Goal: Transaction & Acquisition: Download file/media

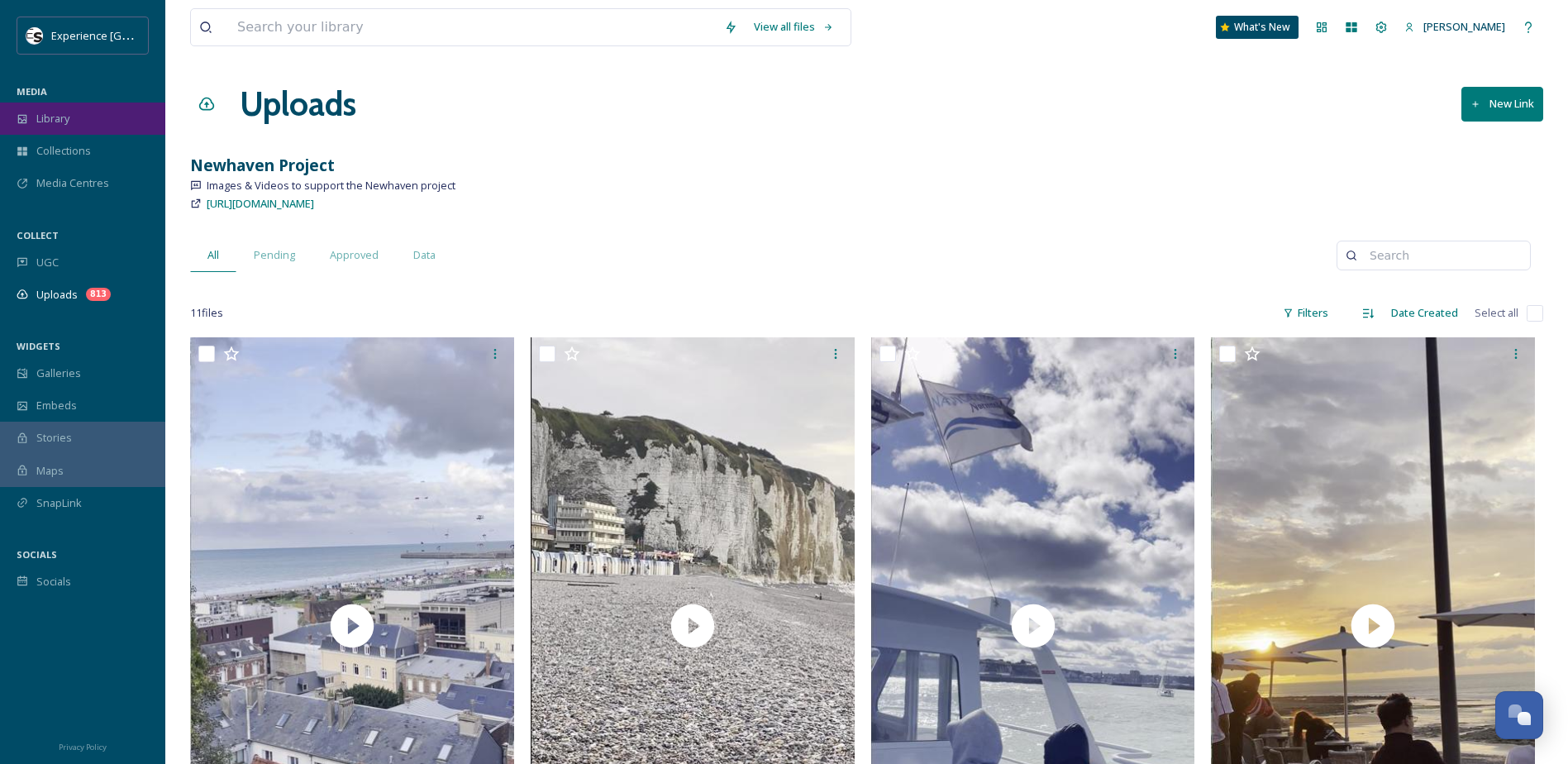
click at [61, 120] on span "Library" at bounding box center [52, 119] width 33 height 16
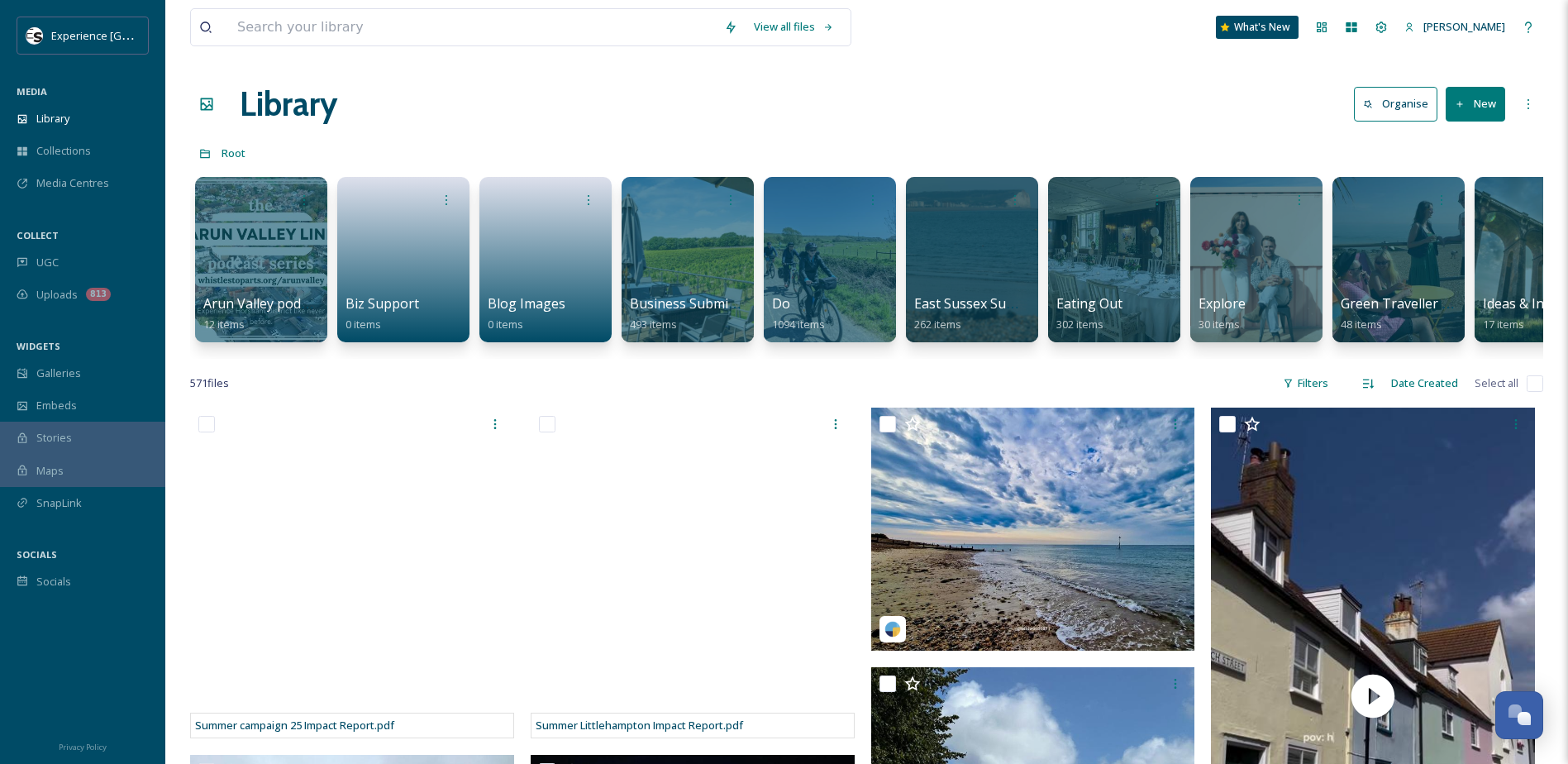
click at [1463, 102] on icon at bounding box center [1460, 105] width 11 height 11
click at [1452, 206] on span "Folder" at bounding box center [1455, 207] width 31 height 16
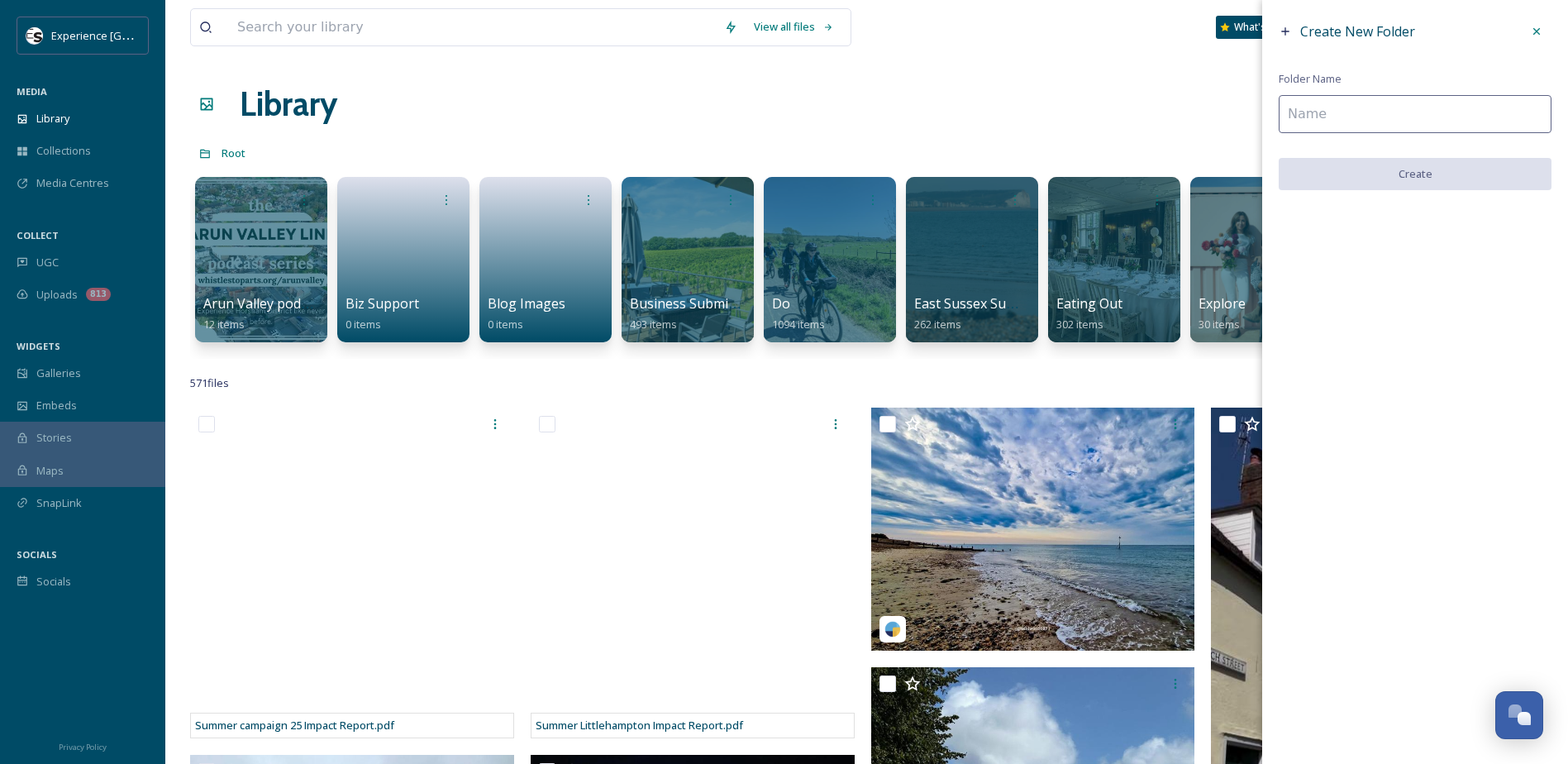
drag, startPoint x: 1334, startPoint y: 120, endPoint x: 1316, endPoint y: 115, distance: 18.7
click at [1325, 120] on input at bounding box center [1415, 113] width 273 height 38
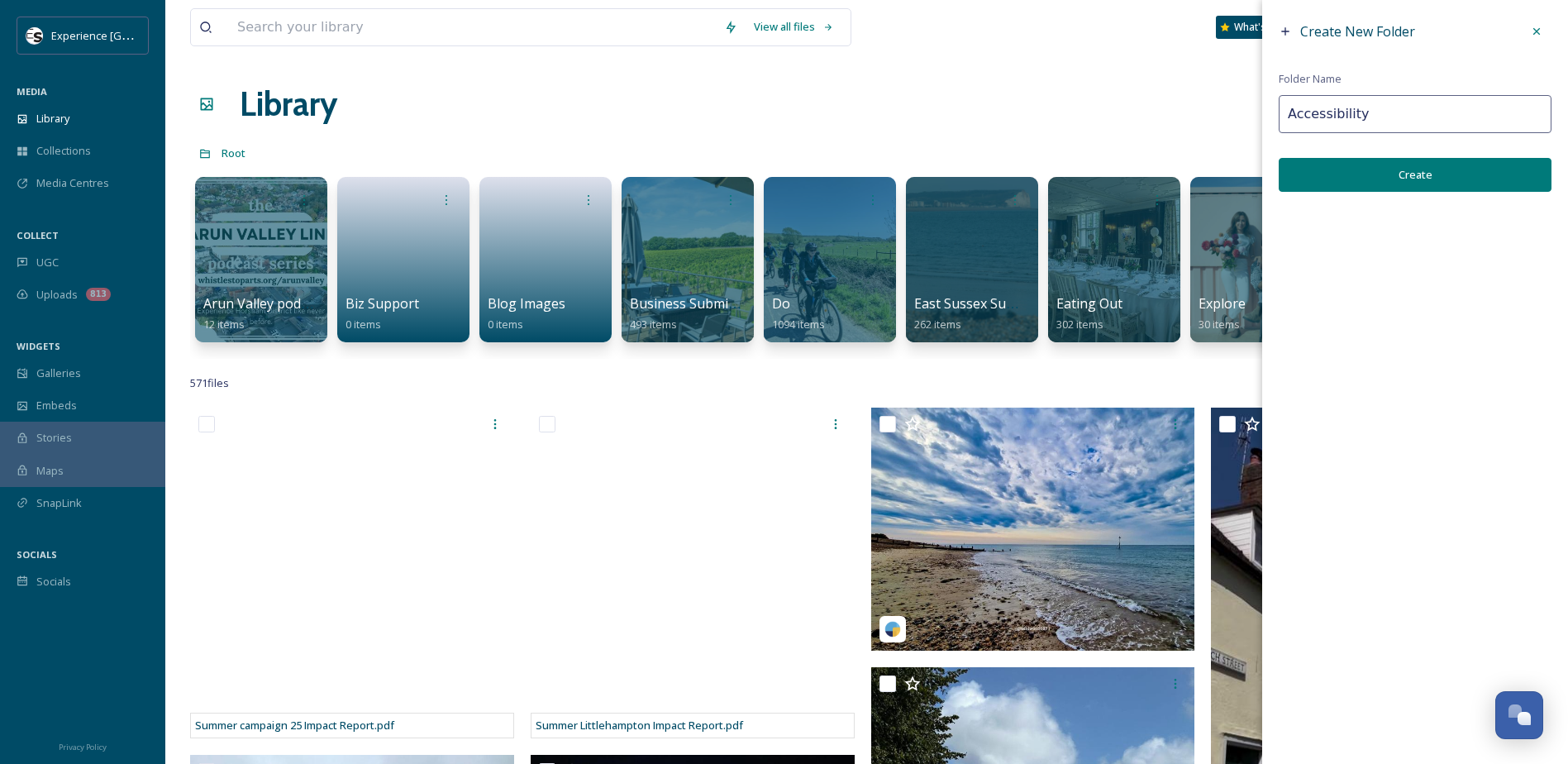
type input "Accessibility"
click at [1378, 175] on button "Create" at bounding box center [1415, 175] width 273 height 34
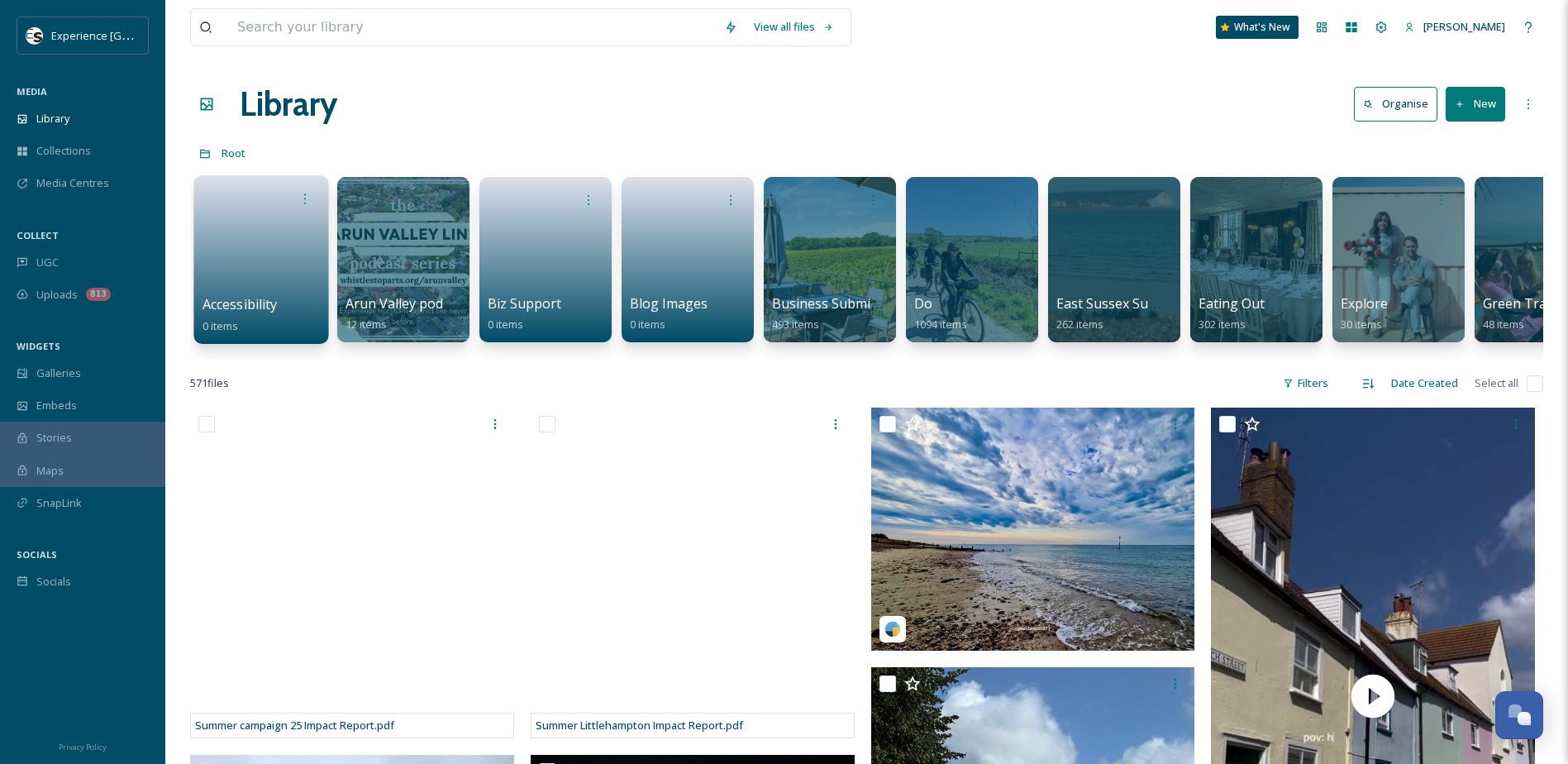
click at [255, 248] on link at bounding box center [261, 254] width 118 height 80
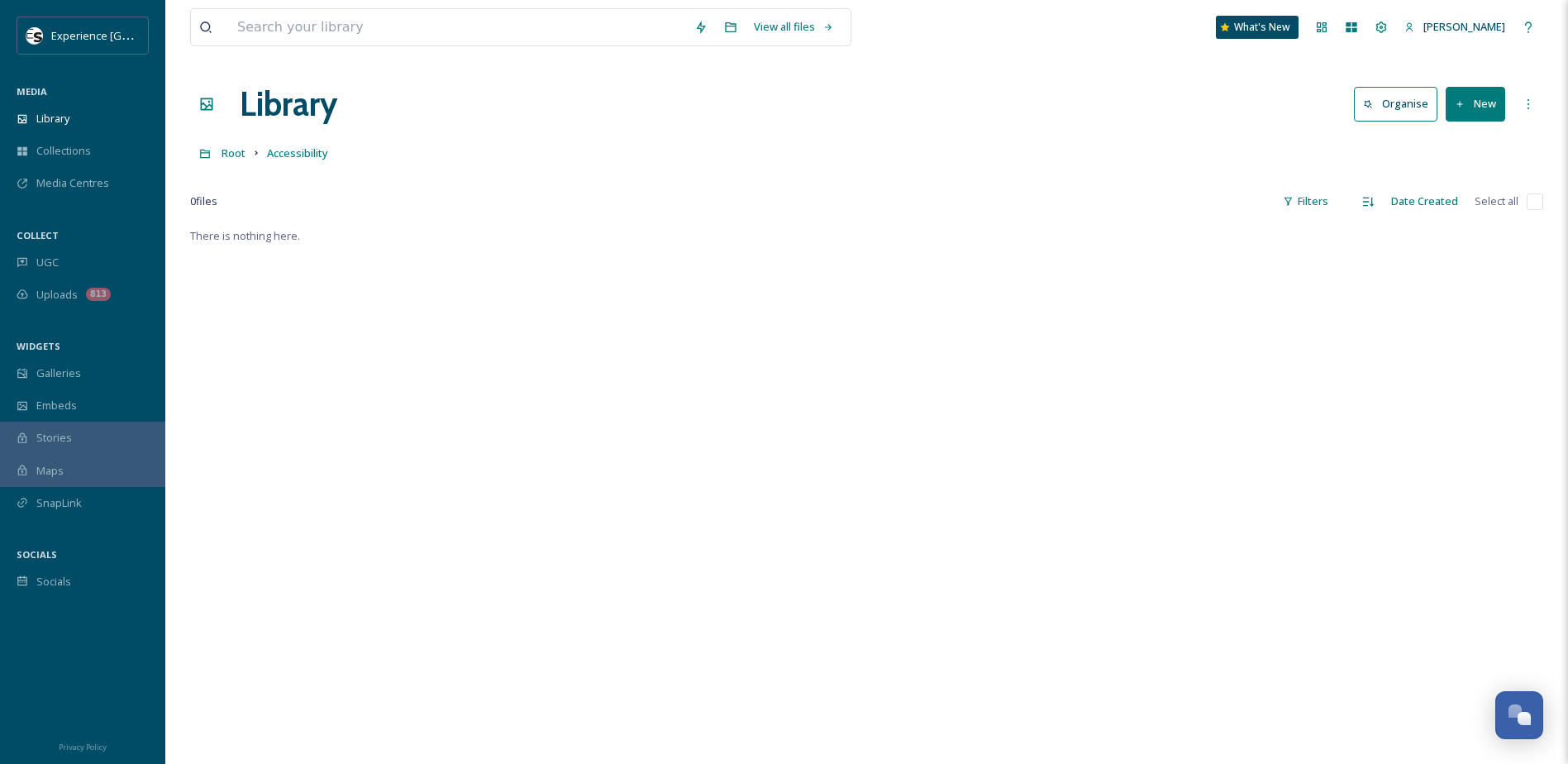
click at [1470, 106] on button "New" at bounding box center [1475, 104] width 59 height 34
click at [1447, 209] on span "Folder" at bounding box center [1455, 207] width 31 height 16
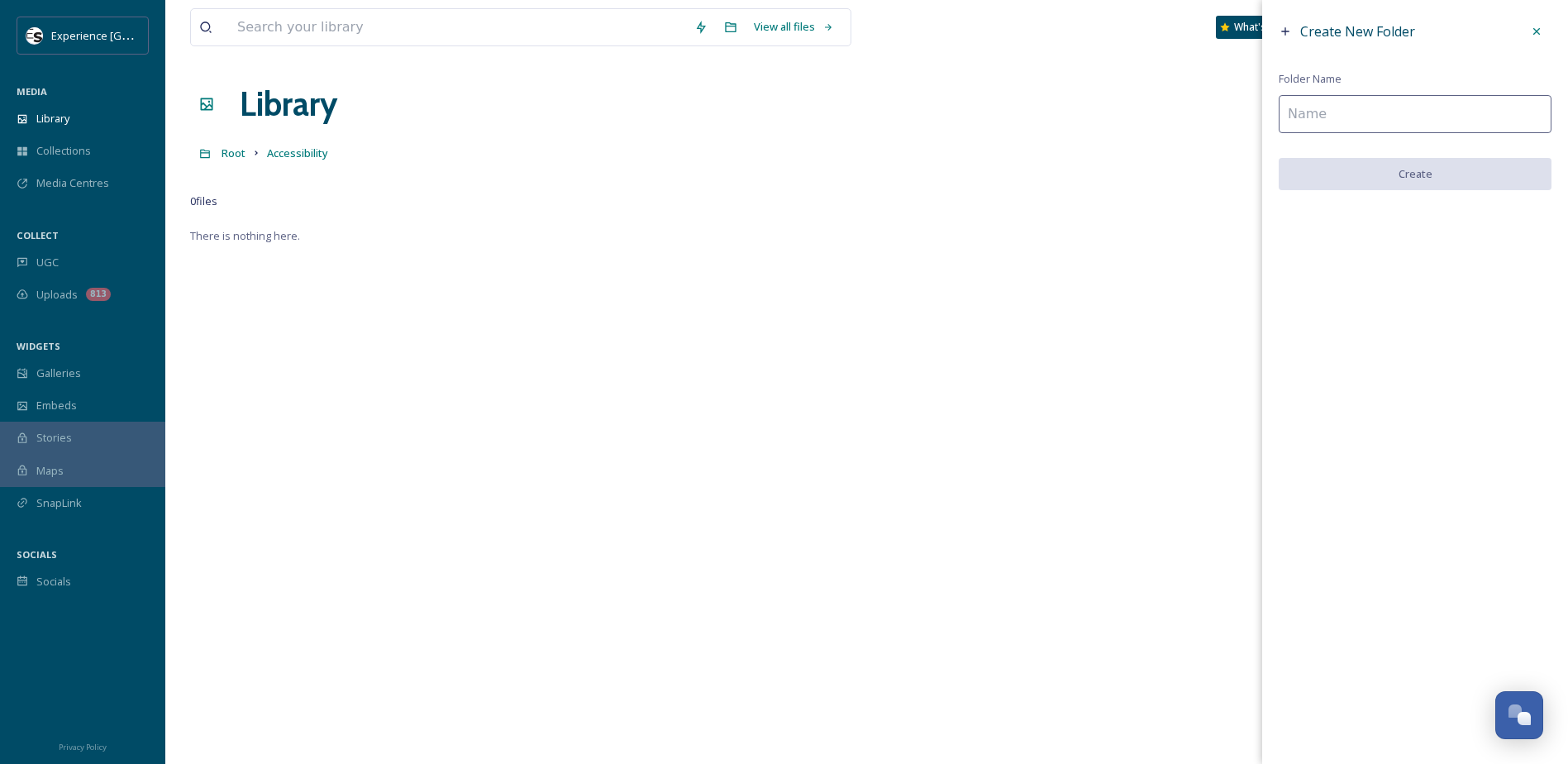
click at [1347, 124] on input at bounding box center [1415, 113] width 273 height 38
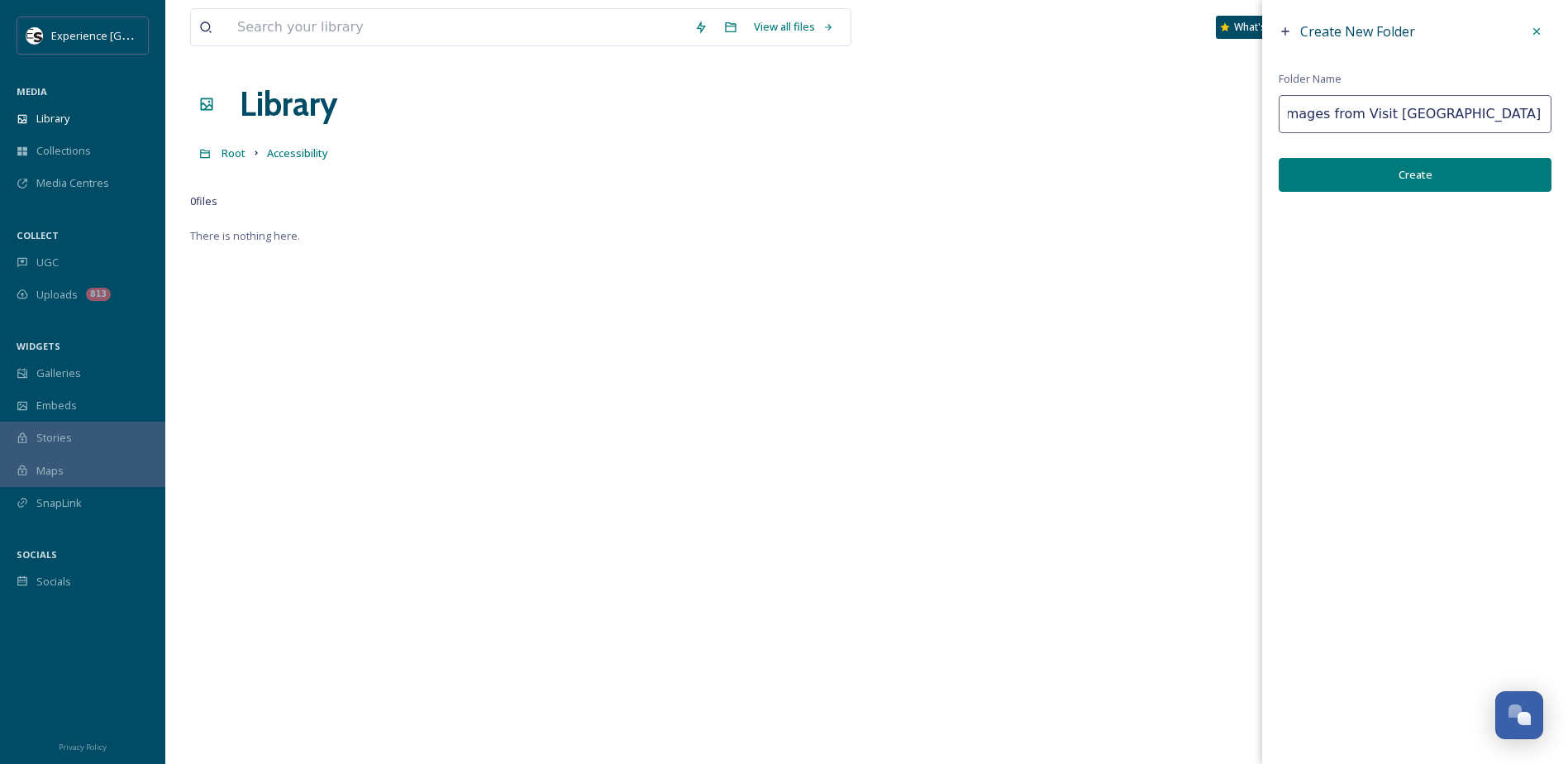
scroll to position [0, 10]
click at [1463, 117] on input "Images from Visit [GEOGRAPHIC_DATA] (not SUssex specific)" at bounding box center [1415, 113] width 273 height 38
type input "Images from Visit [GEOGRAPHIC_DATA] (not Sussex specific)"
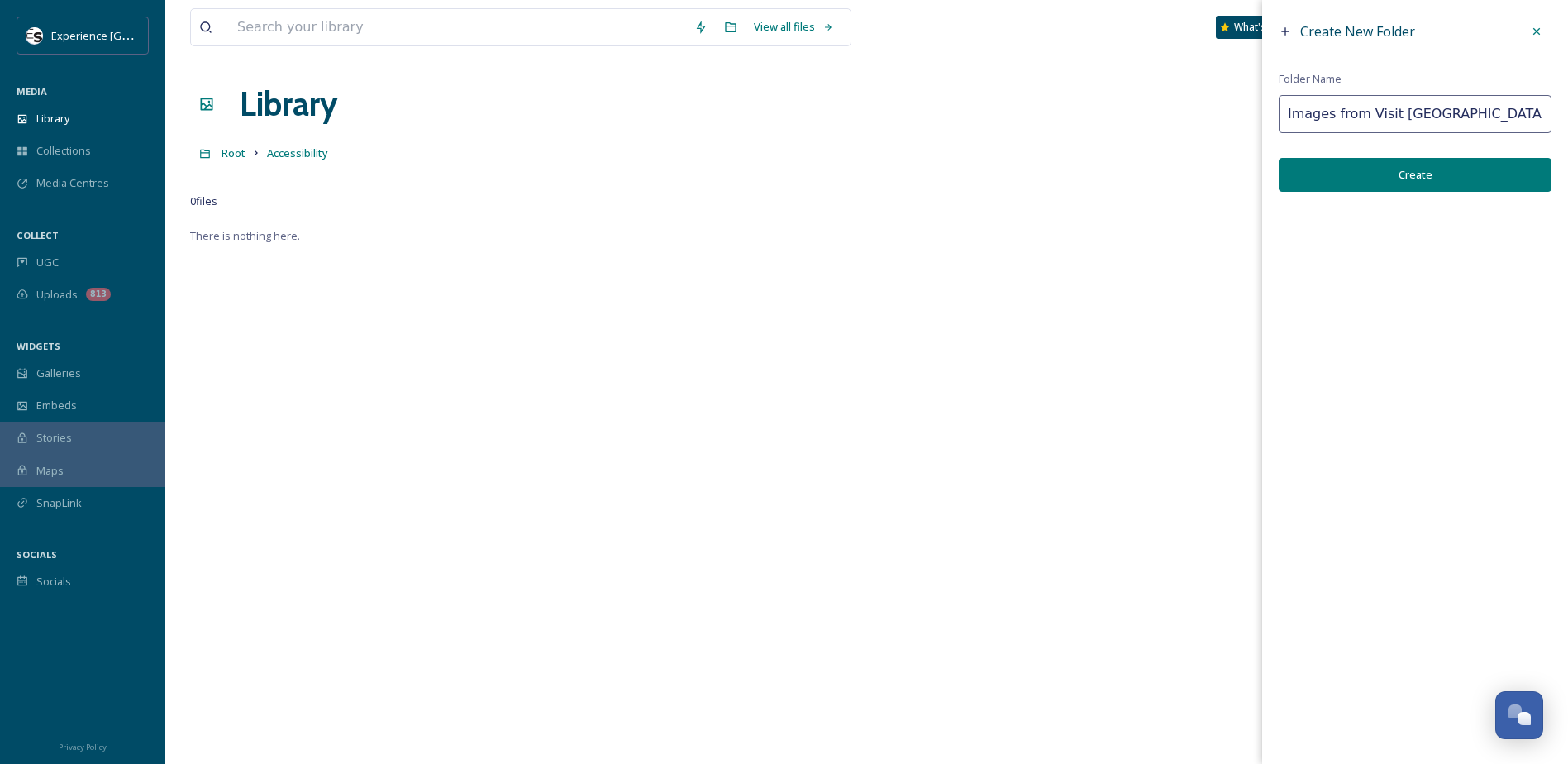
click at [1446, 183] on button "Create" at bounding box center [1415, 175] width 273 height 34
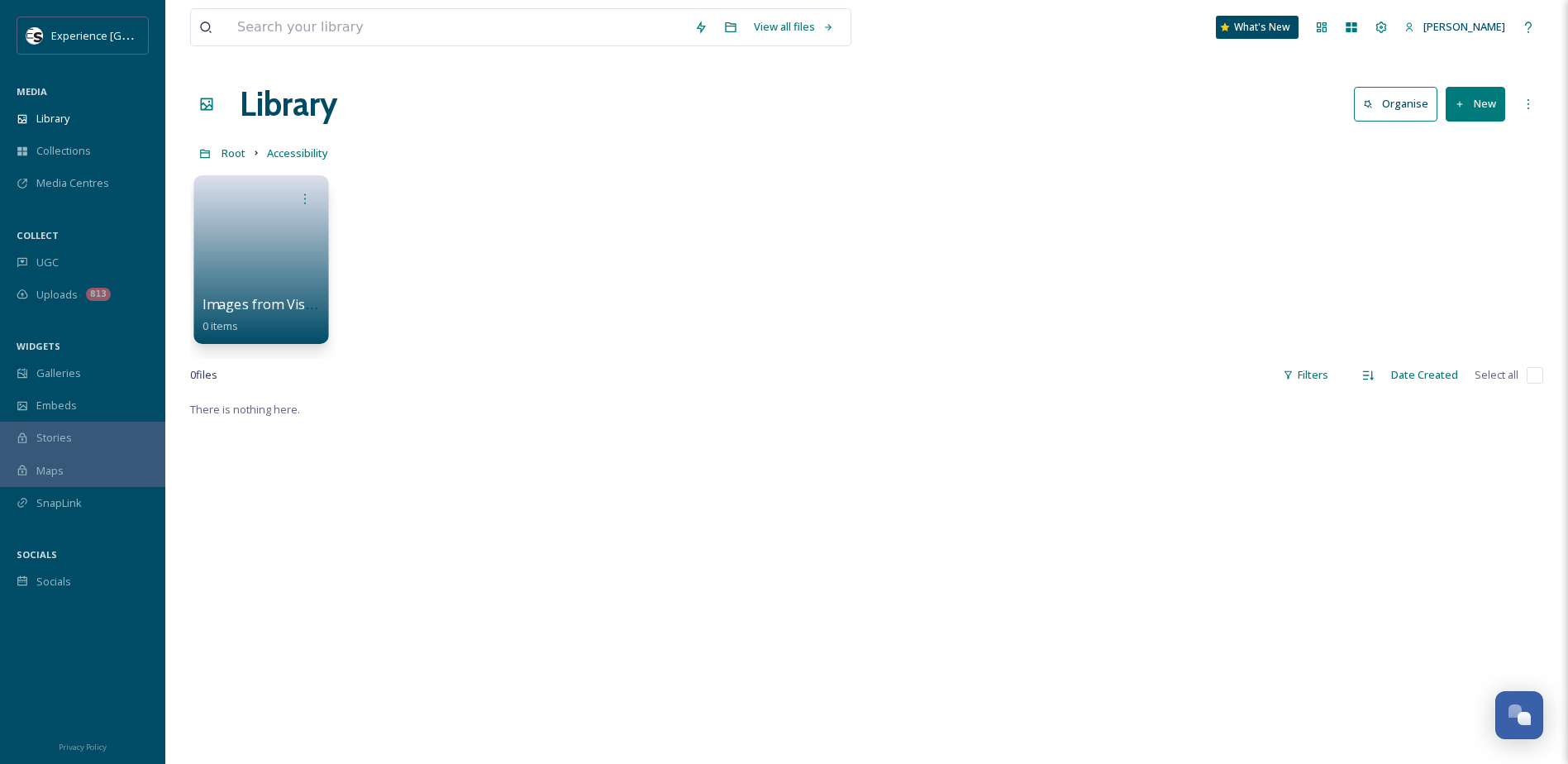
click at [265, 260] on link at bounding box center [261, 254] width 118 height 80
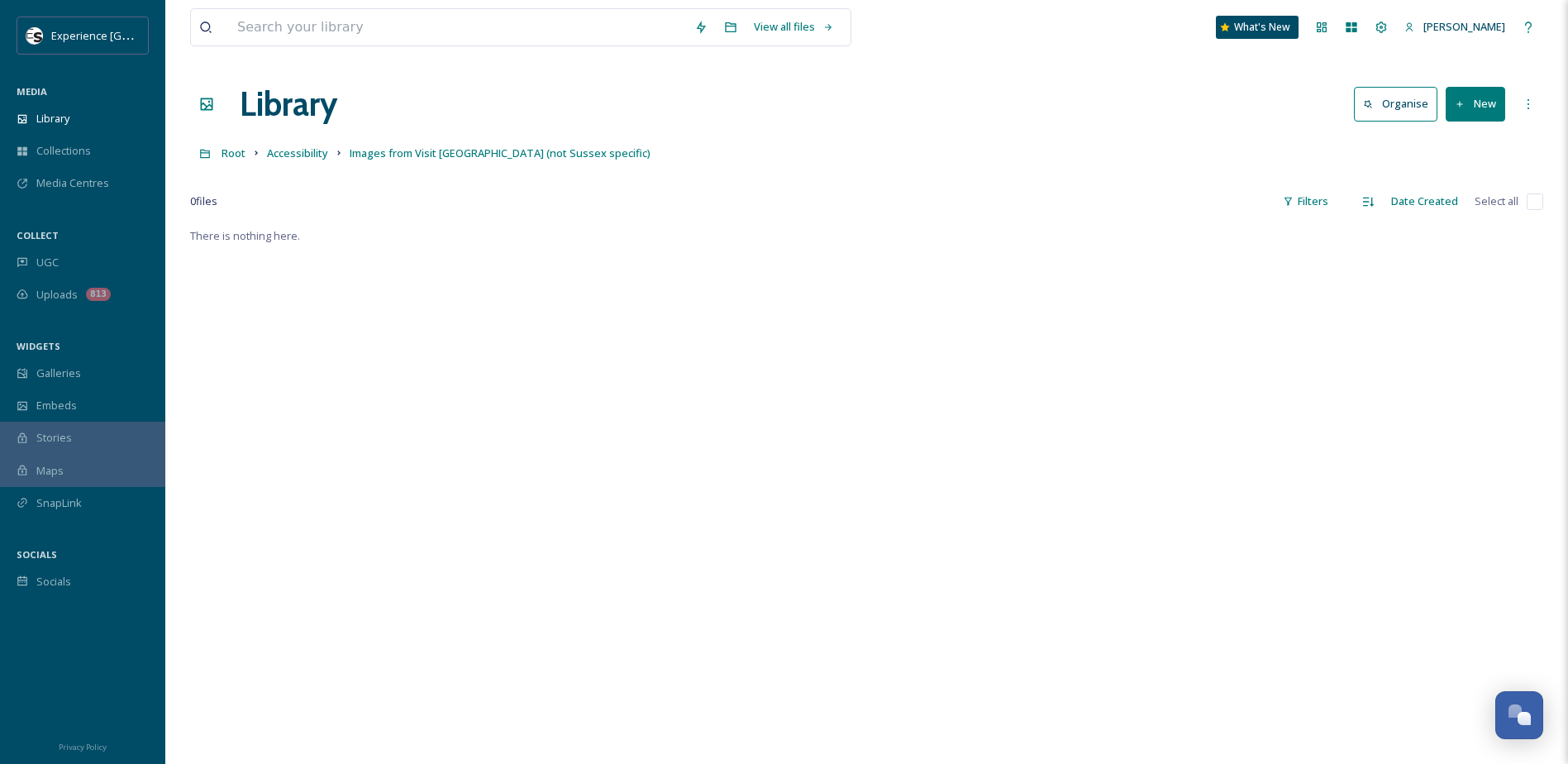
click at [1476, 111] on button "New" at bounding box center [1475, 104] width 59 height 34
click at [1457, 150] on span "File Upload" at bounding box center [1468, 143] width 55 height 16
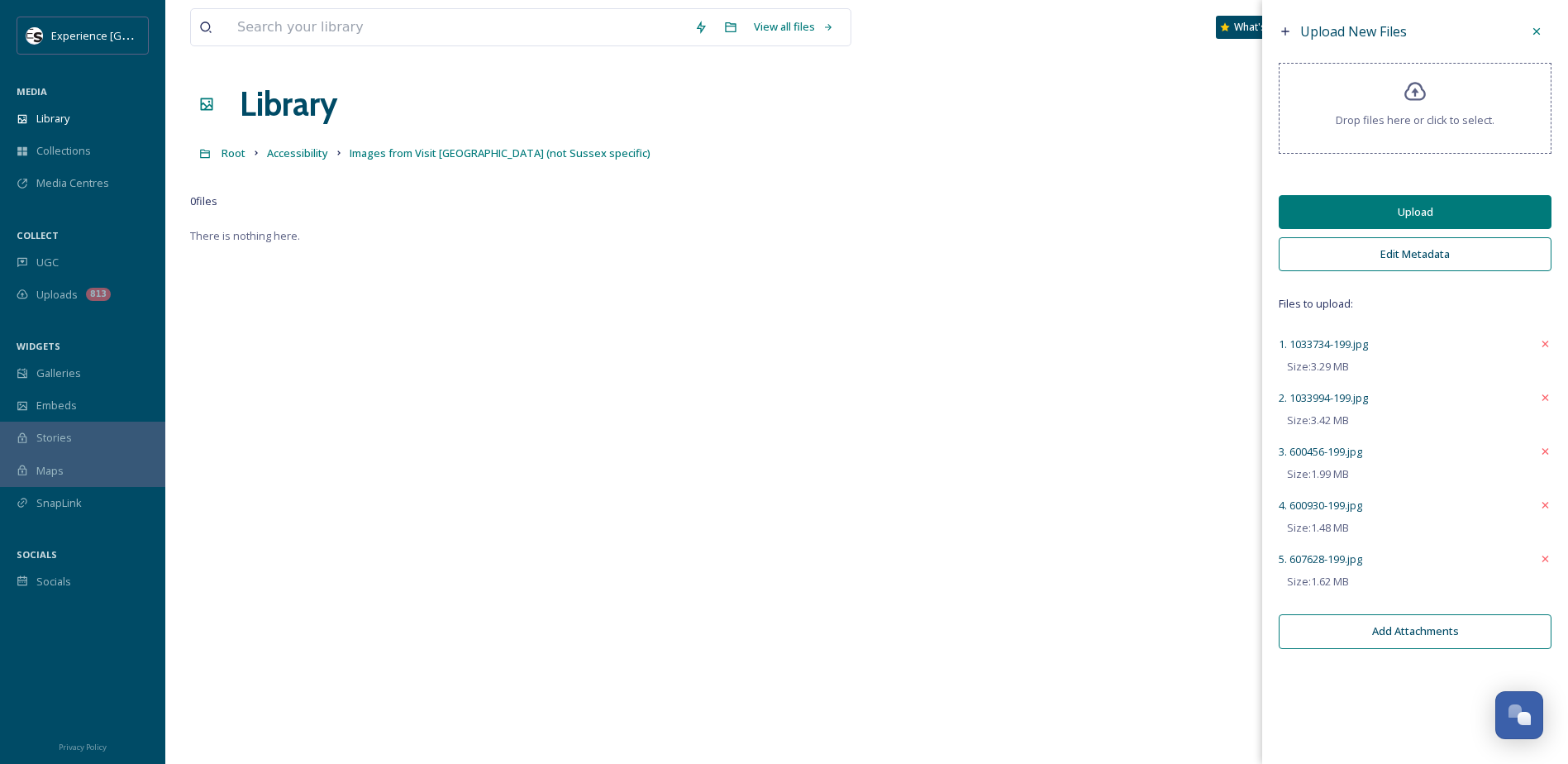
click at [1370, 266] on button "Edit Metadata" at bounding box center [1415, 254] width 273 height 34
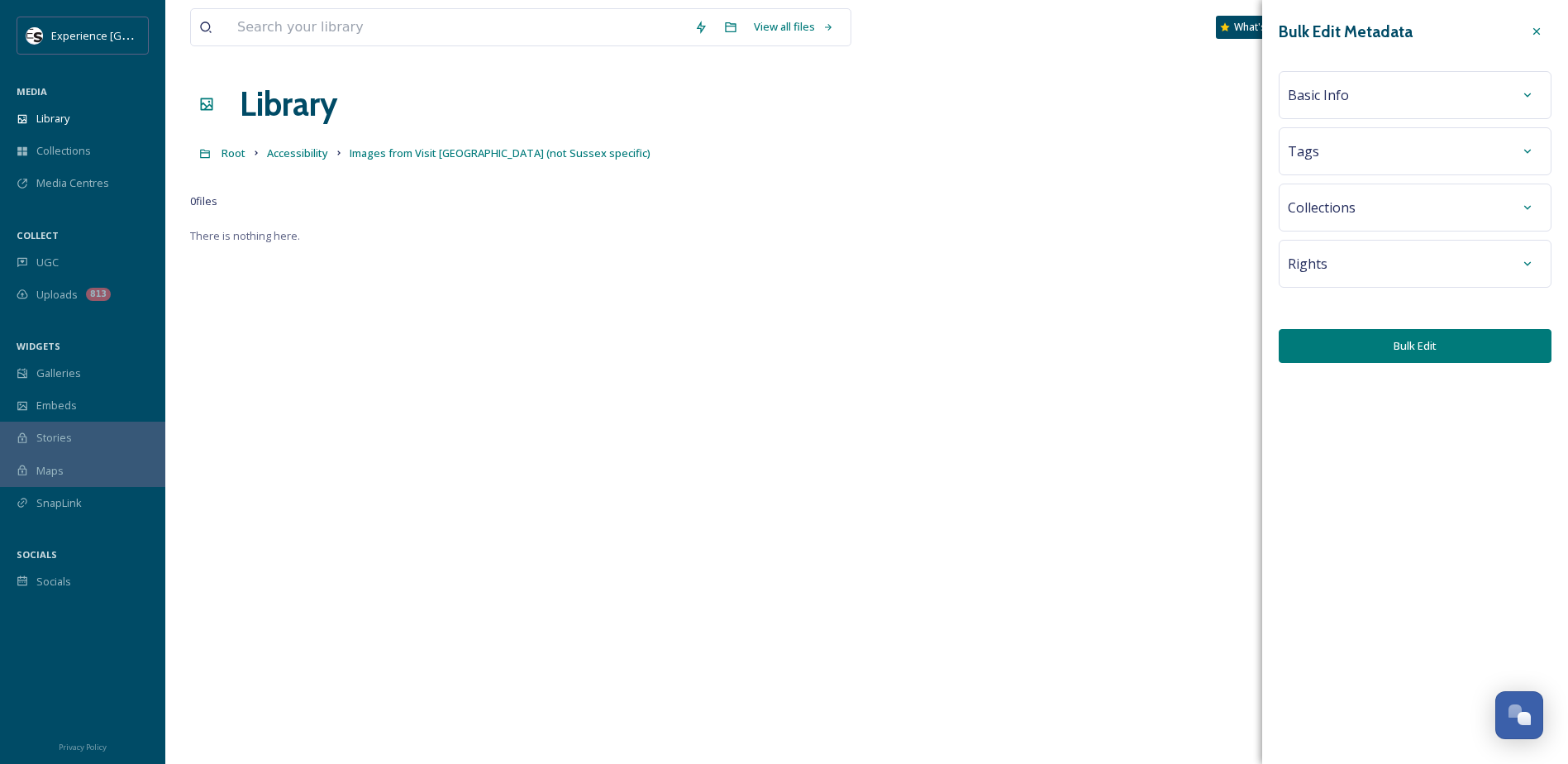
click at [1345, 265] on div "Rights" at bounding box center [1414, 264] width 254 height 30
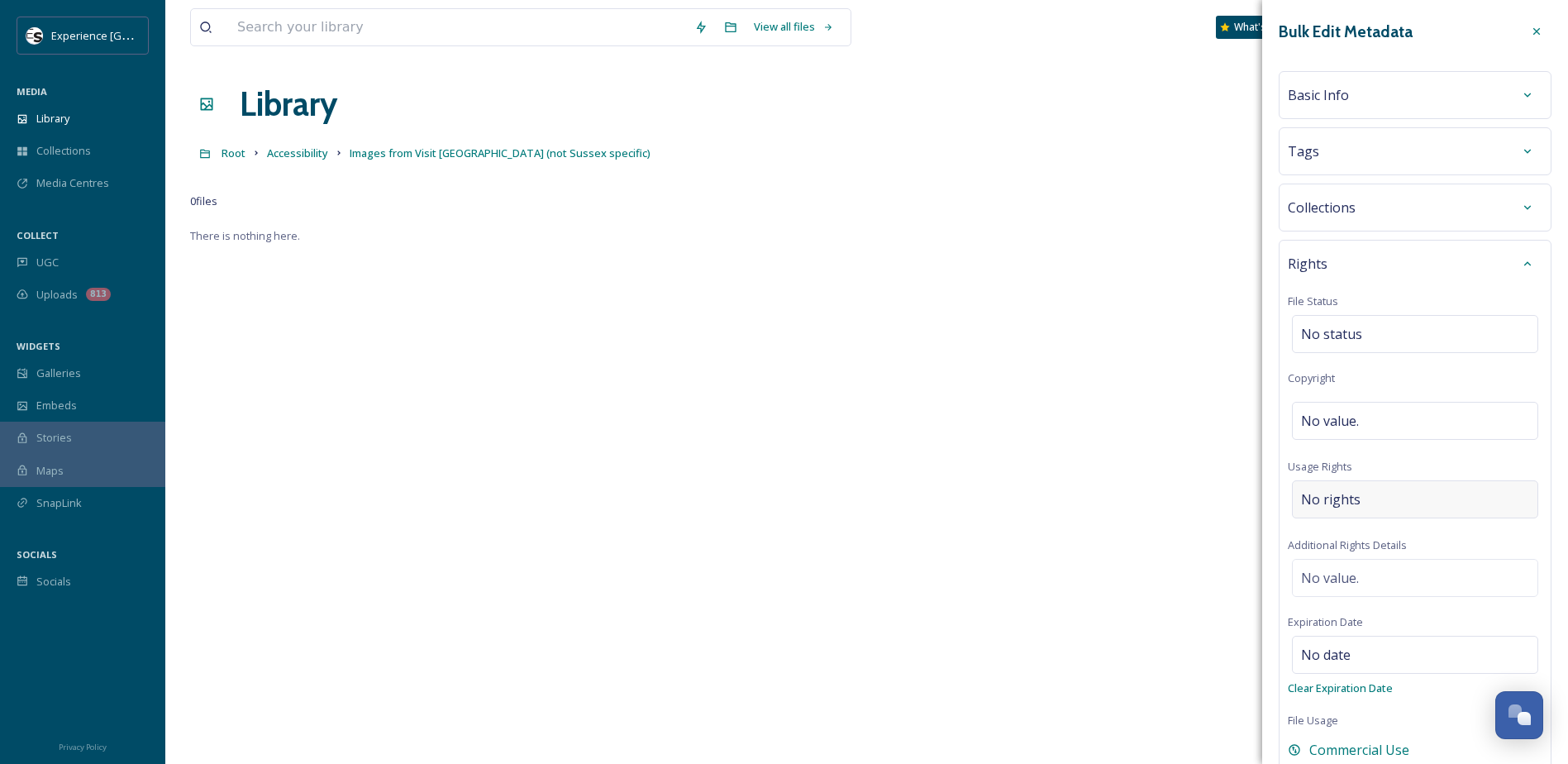
click at [1355, 504] on span "No rights" at bounding box center [1330, 499] width 59 height 19
click at [1362, 94] on div "Basic Info" at bounding box center [1414, 95] width 254 height 30
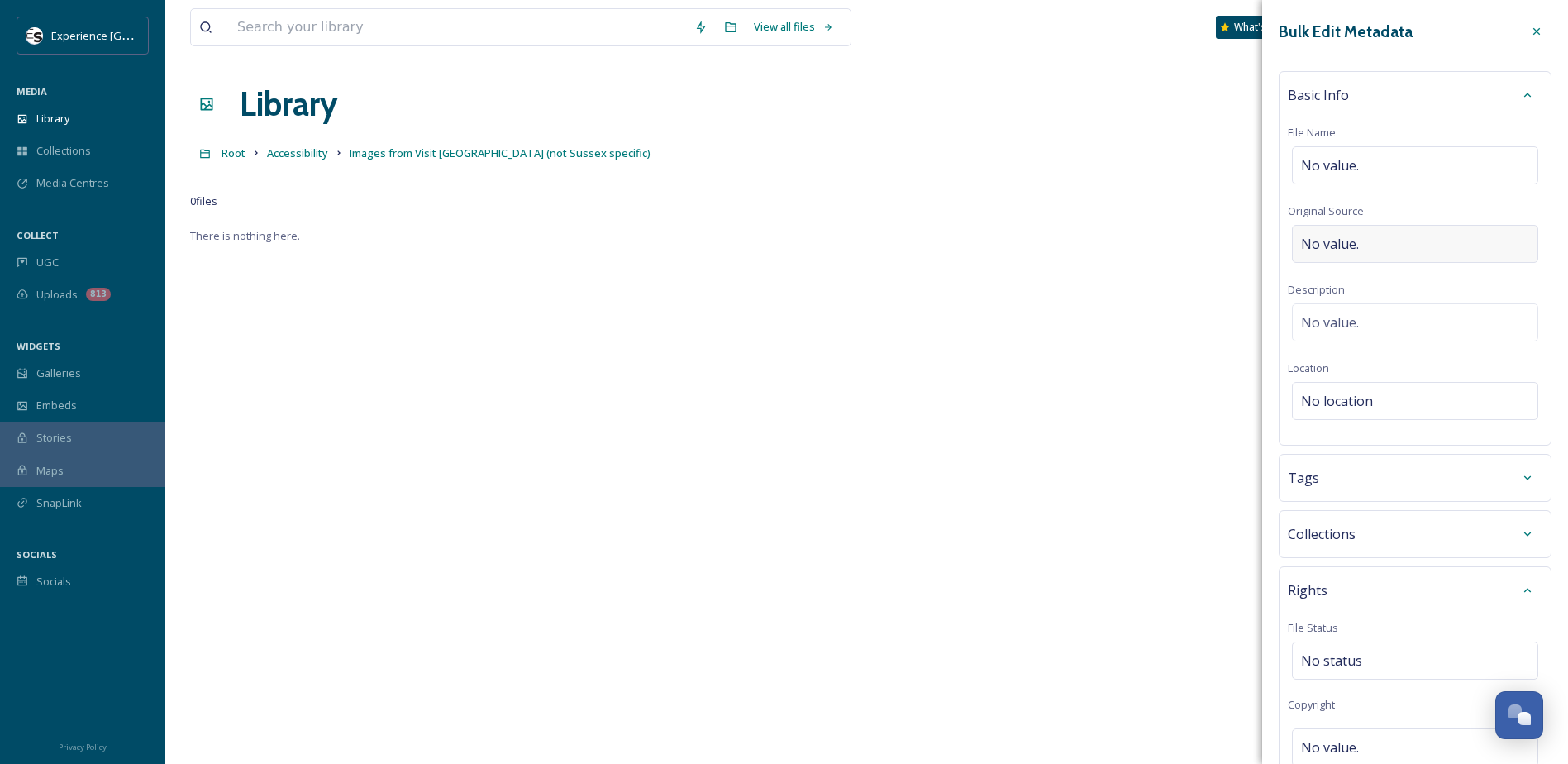
click at [1373, 246] on div "No value." at bounding box center [1415, 244] width 246 height 38
type input "Visit Britain Asset library"
click at [1388, 469] on div "Tags" at bounding box center [1414, 474] width 254 height 30
type input "accessibility"
click at [1381, 565] on span "Create " accessibility "" at bounding box center [1354, 568] width 105 height 16
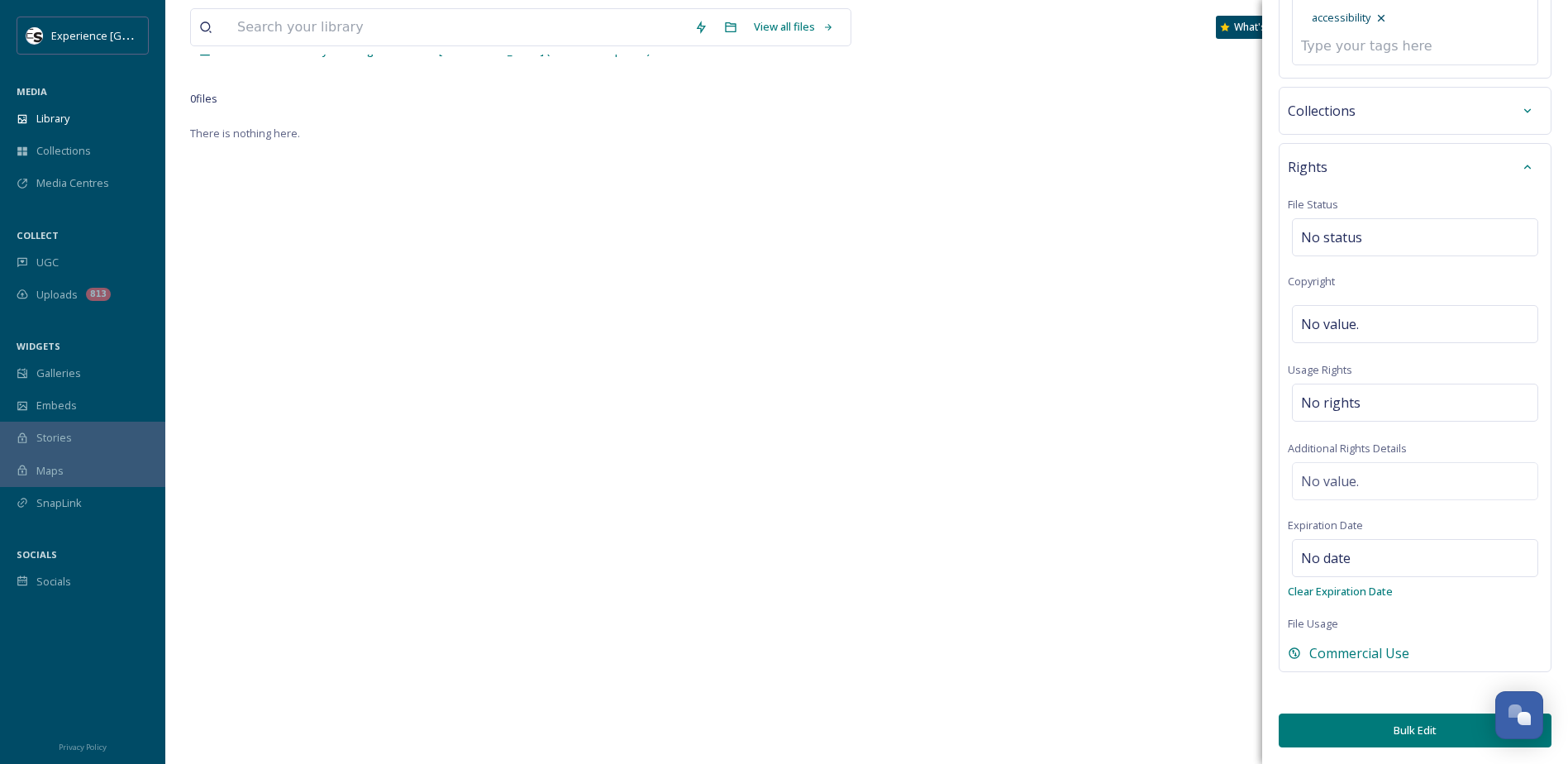
scroll to position [226, 0]
click at [1399, 732] on button "Bulk Edit" at bounding box center [1415, 730] width 273 height 34
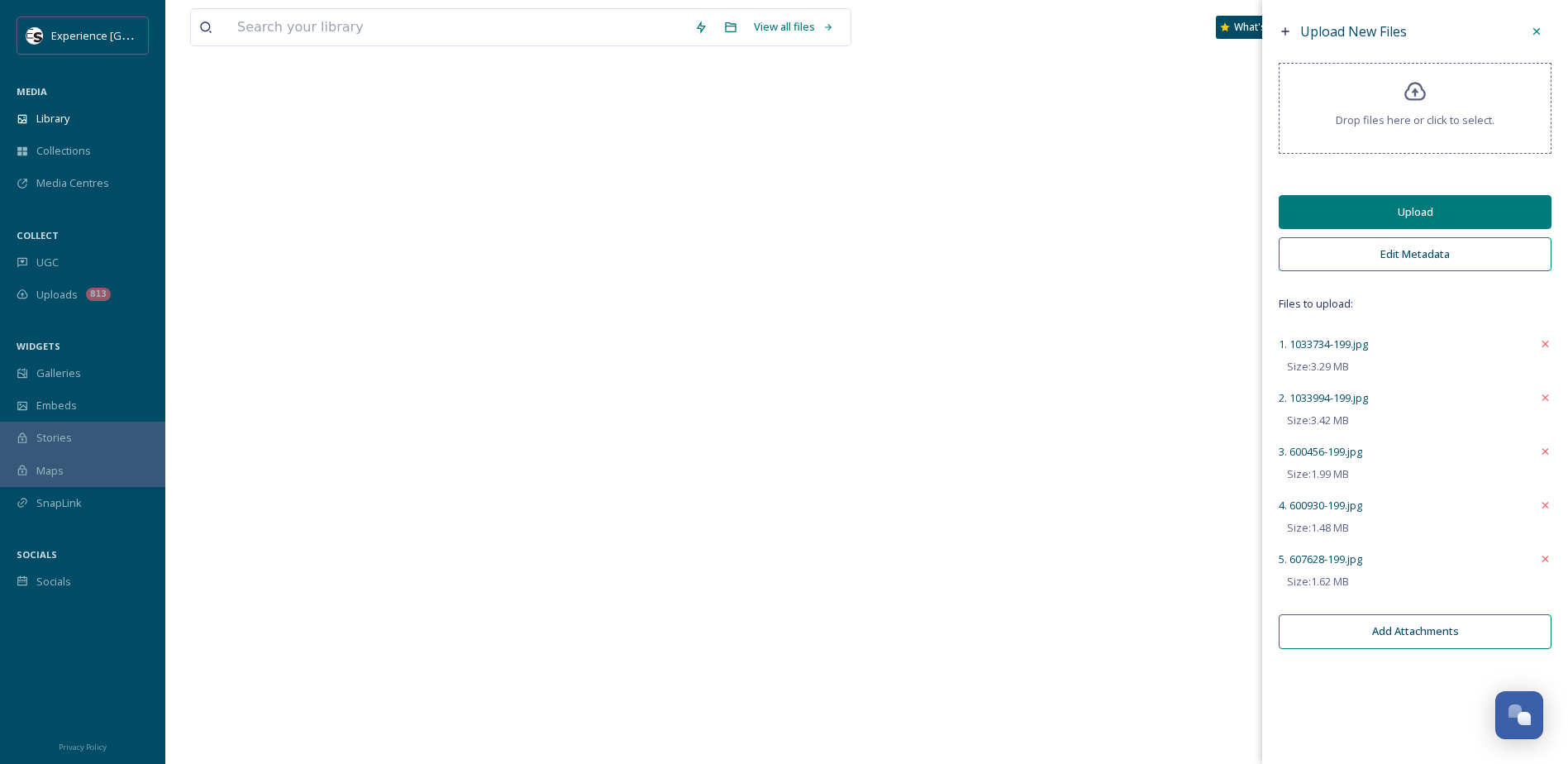
click at [1377, 215] on button "Upload" at bounding box center [1415, 212] width 273 height 34
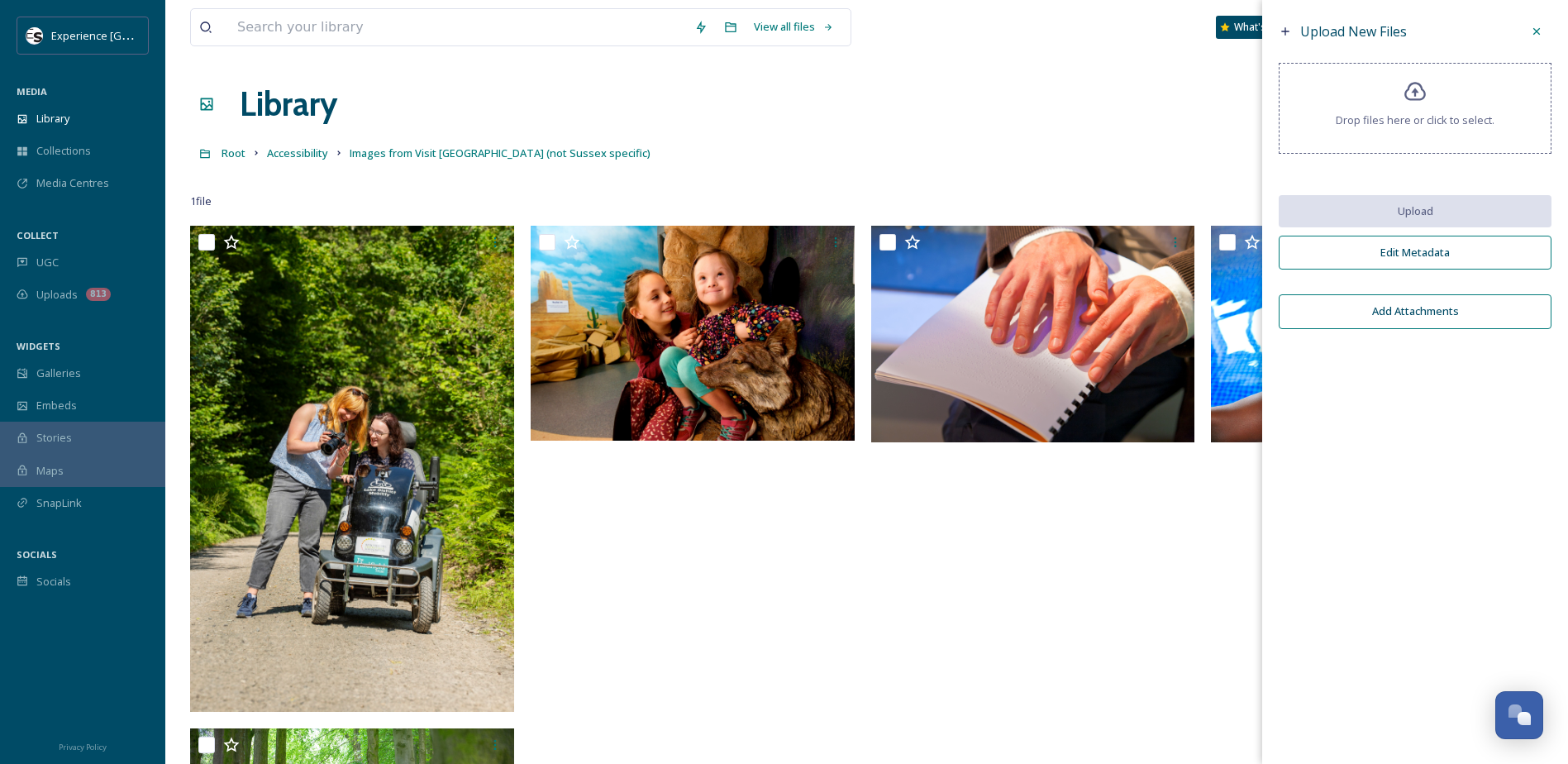
click at [1533, 31] on icon at bounding box center [1536, 31] width 13 height 13
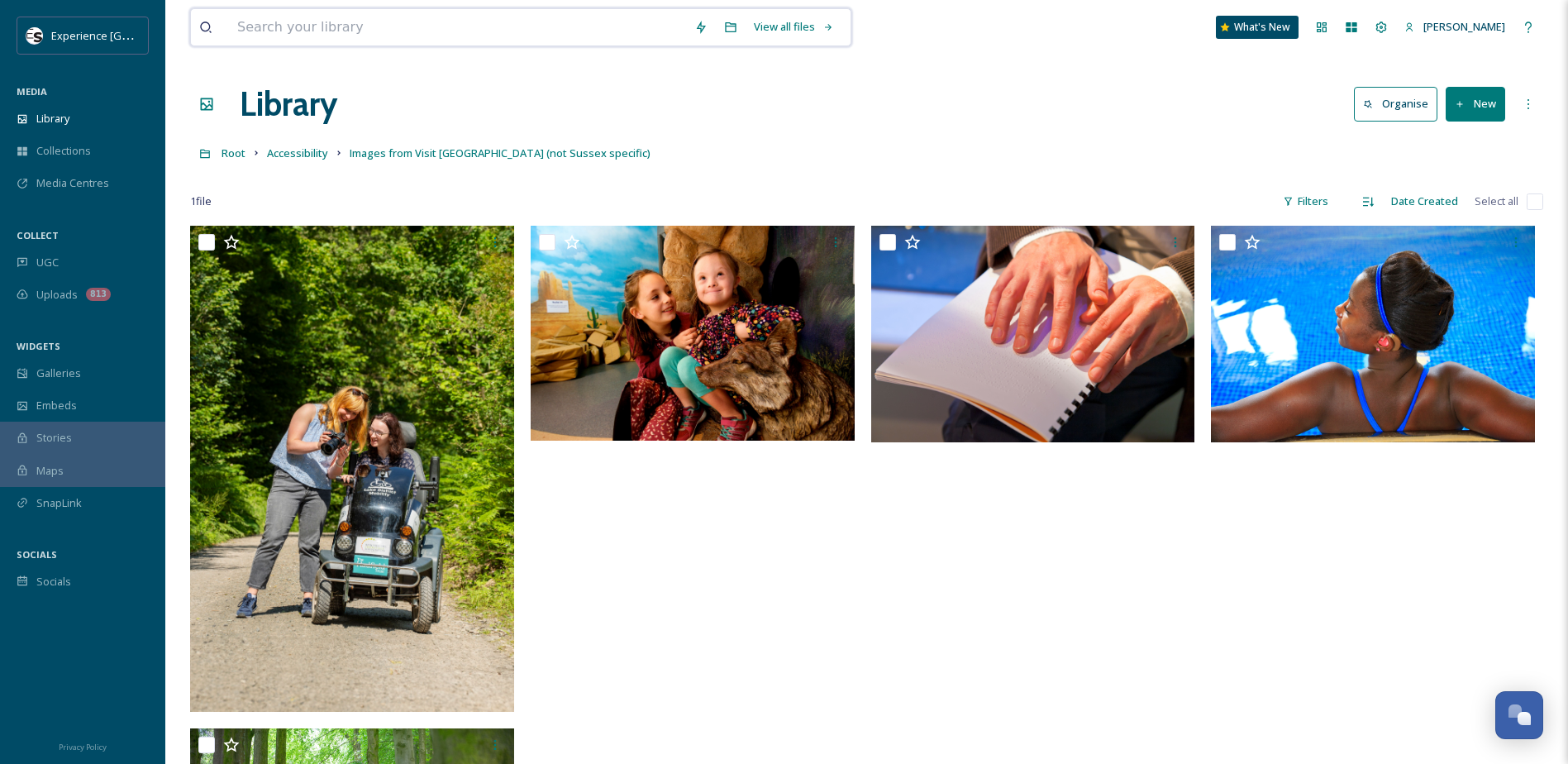
click at [586, 31] on input at bounding box center [457, 27] width 457 height 36
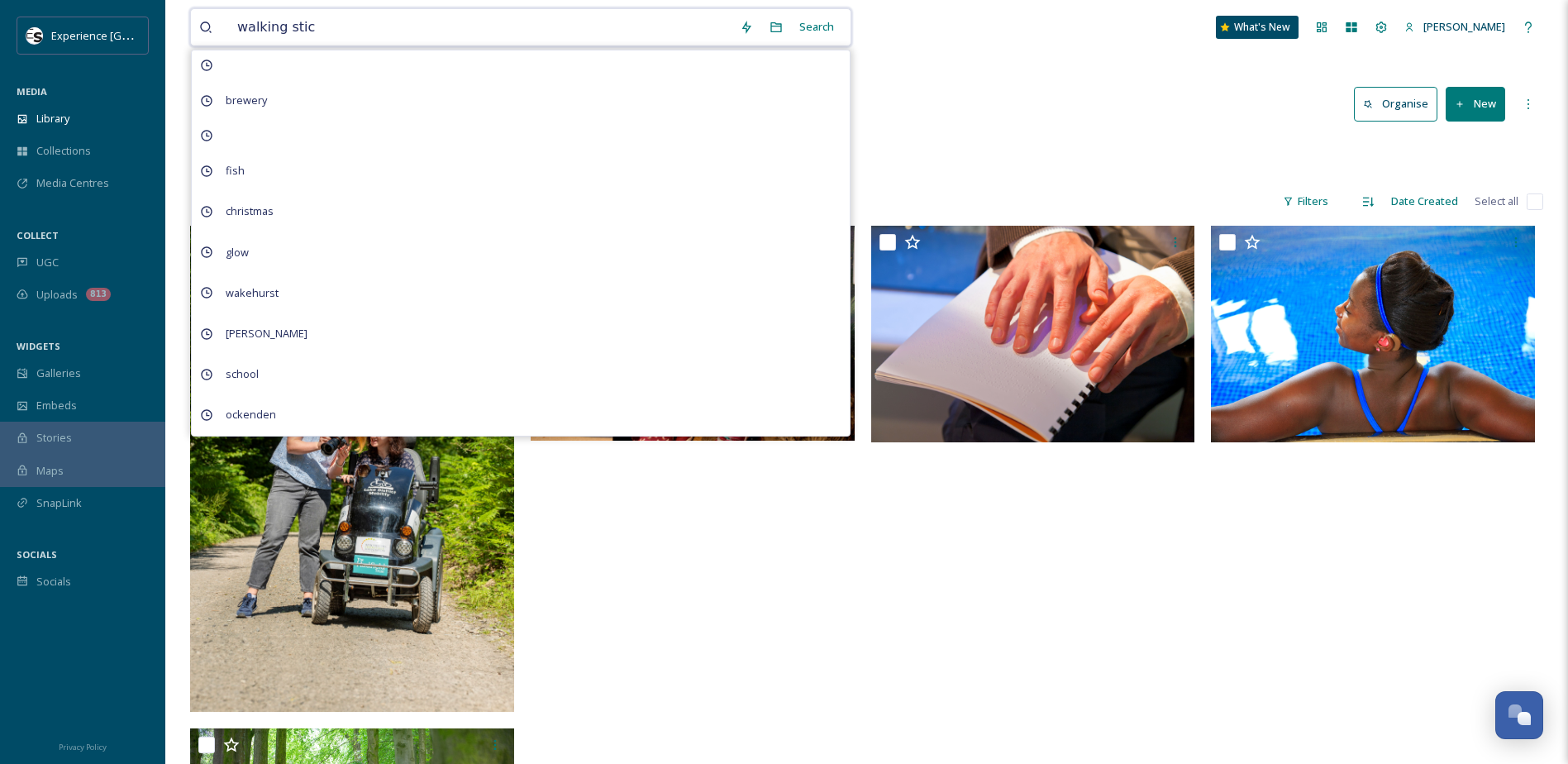
type input "walking stick"
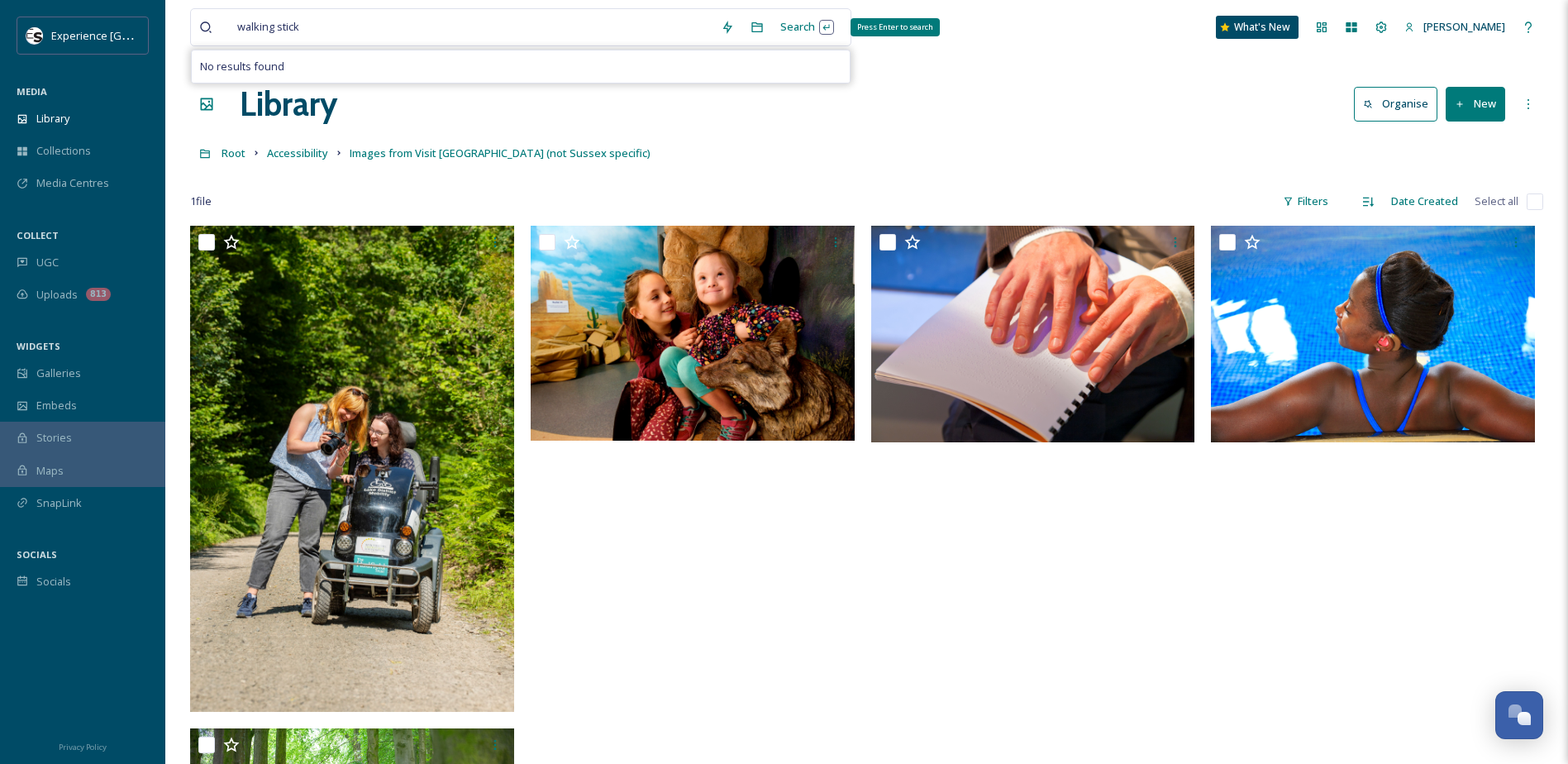
click at [803, 27] on div "Search Press Enter to search" at bounding box center [806, 27] width 70 height 32
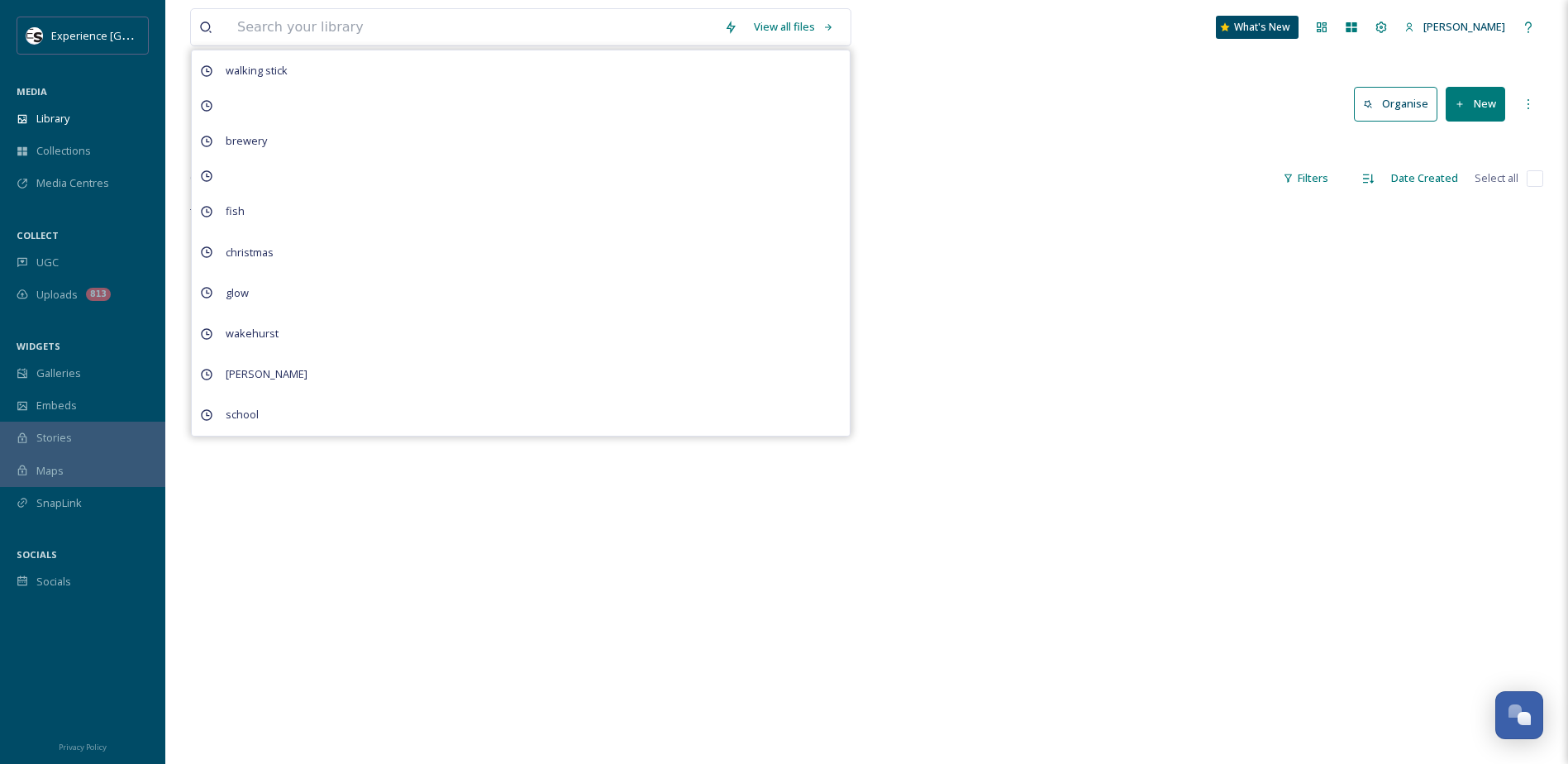
click at [290, 0] on html "Experience Sussex MEDIA Library Collections Media Centres COLLECT UGC Uploads 8…" at bounding box center [784, 483] width 1568 height 966
type input "wheelchair"
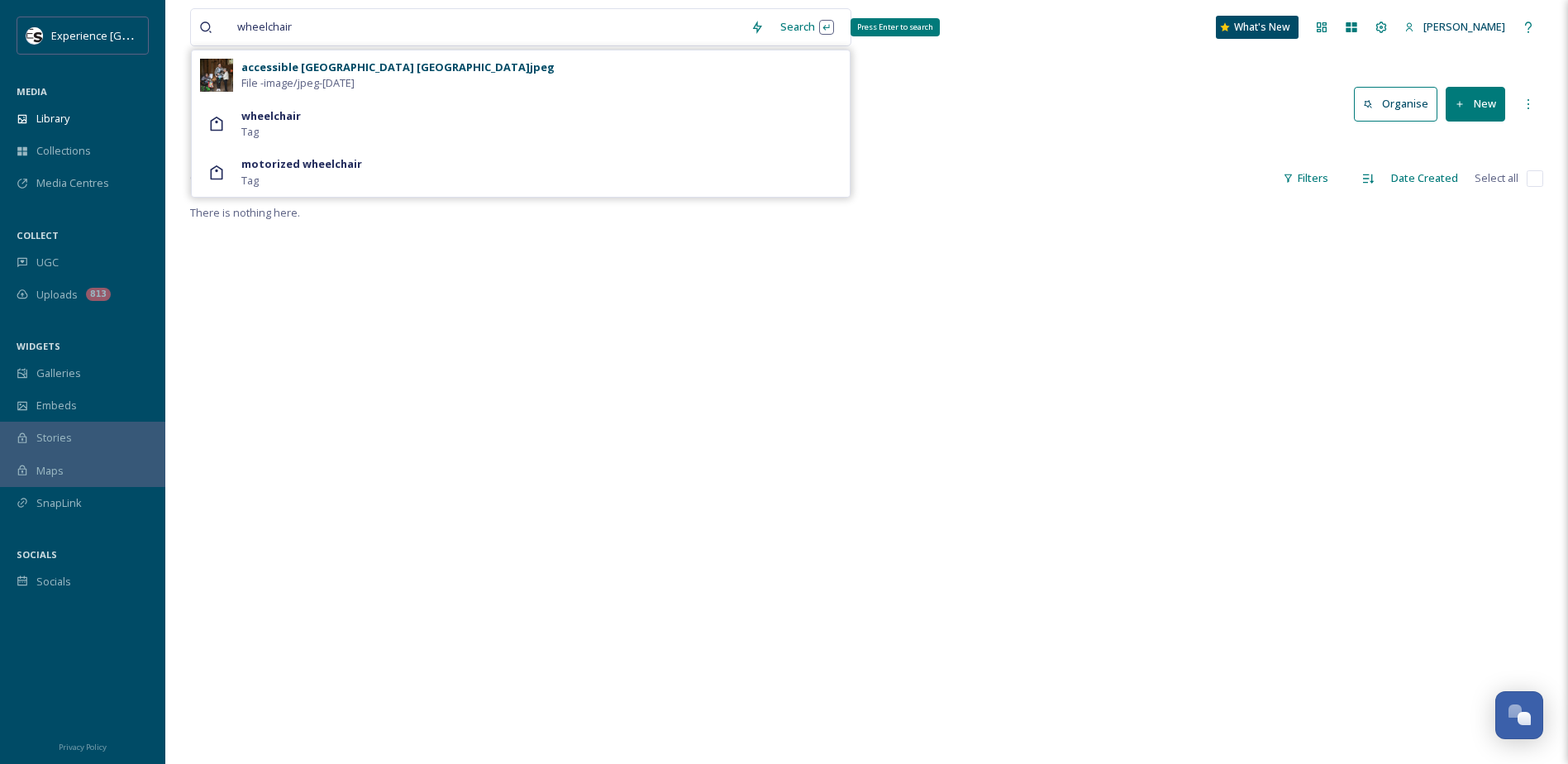
click at [798, 28] on div "Search Press Enter to search" at bounding box center [806, 27] width 70 height 32
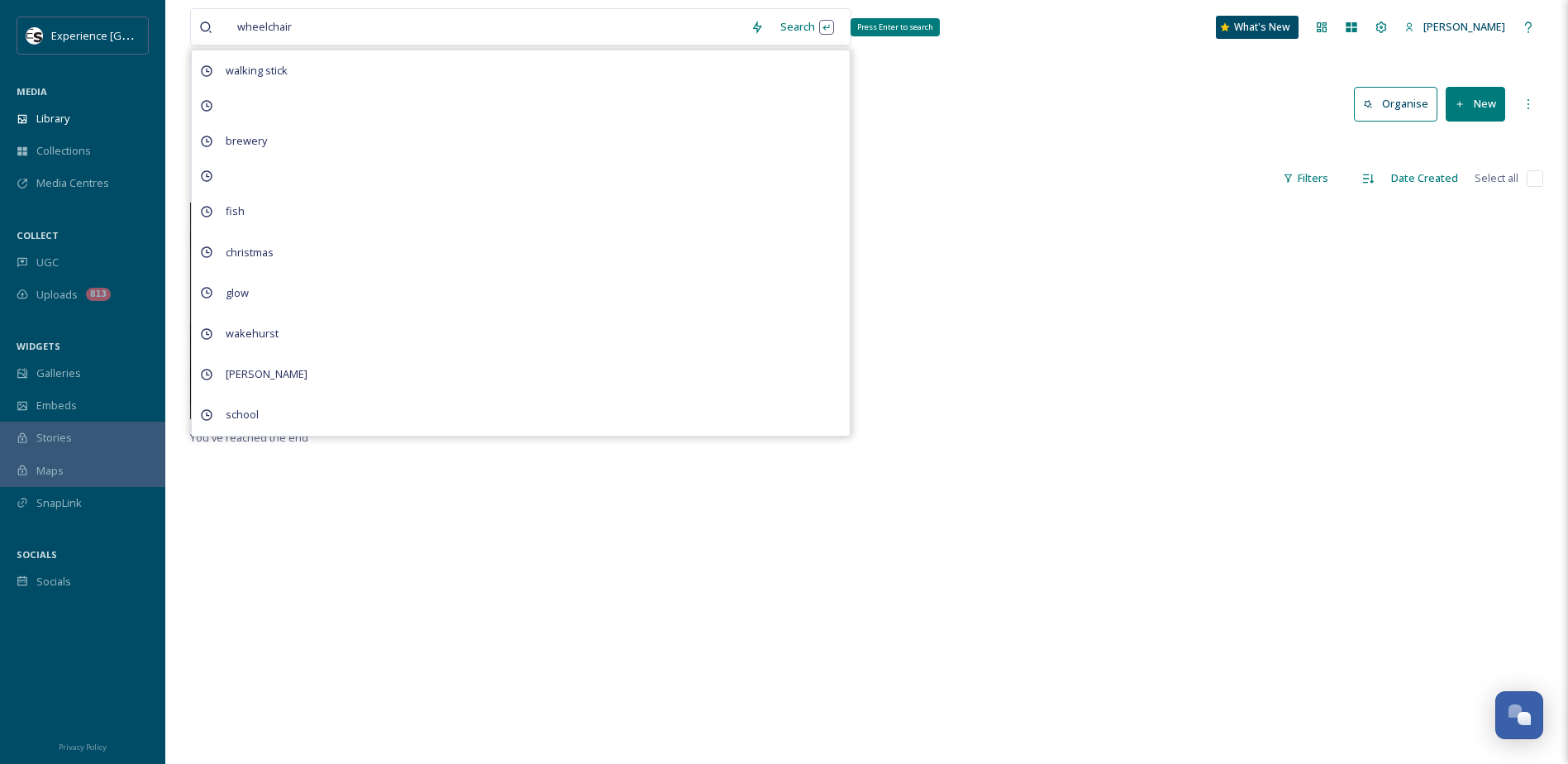
click at [814, 26] on div "Search Press Enter to search" at bounding box center [806, 27] width 70 height 32
click at [933, 57] on div "wheelchair Search walking stick brewery fish christmas glow wakehurst [PERSON_N…" at bounding box center [866, 483] width 1402 height 966
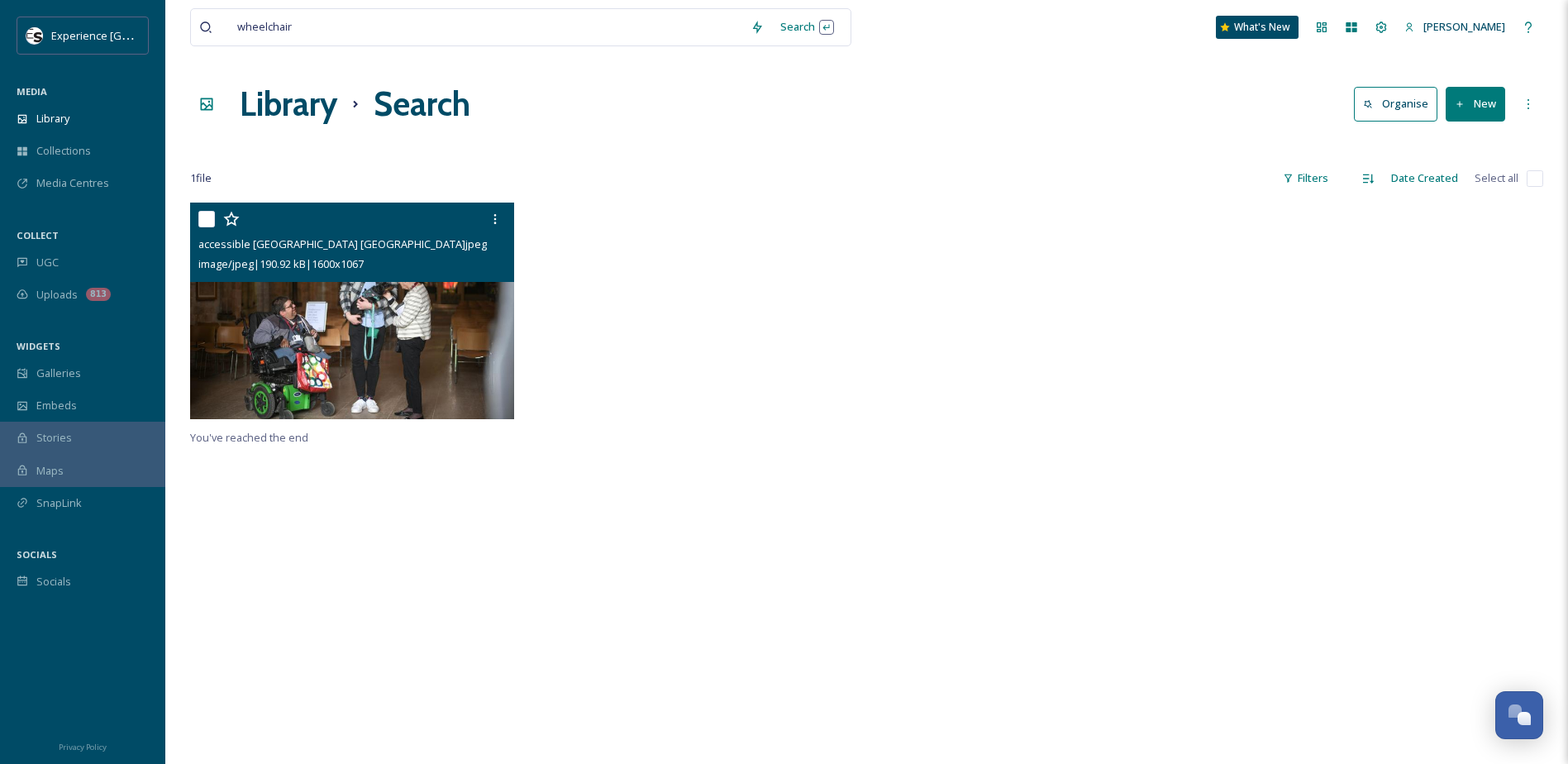
click at [400, 345] on img at bounding box center [353, 311] width 324 height 216
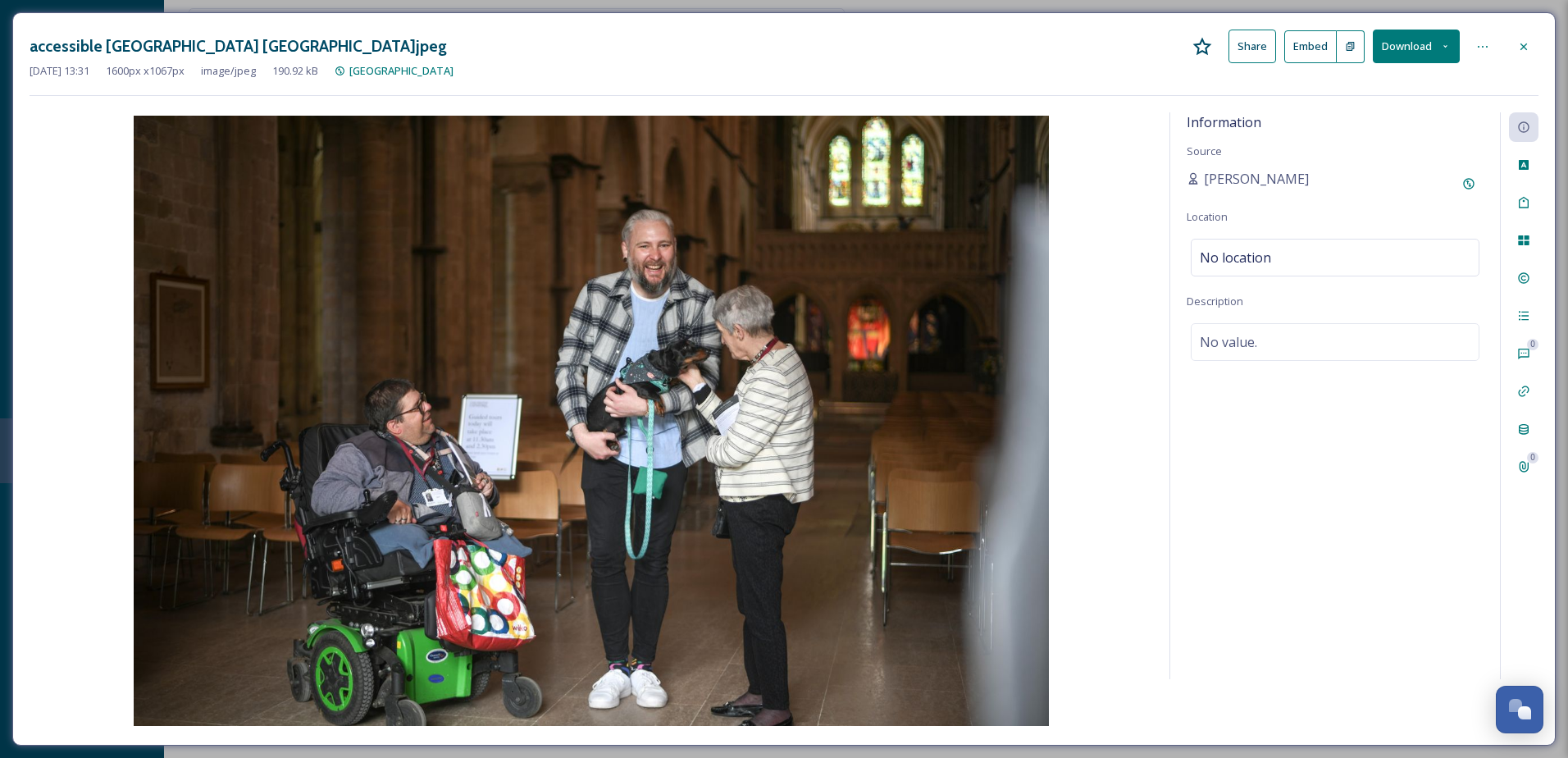
click at [1445, 48] on icon at bounding box center [1445, 47] width 11 height 11
click at [1423, 114] on span "Download Medium (1080 x 720)" at bounding box center [1371, 116] width 152 height 16
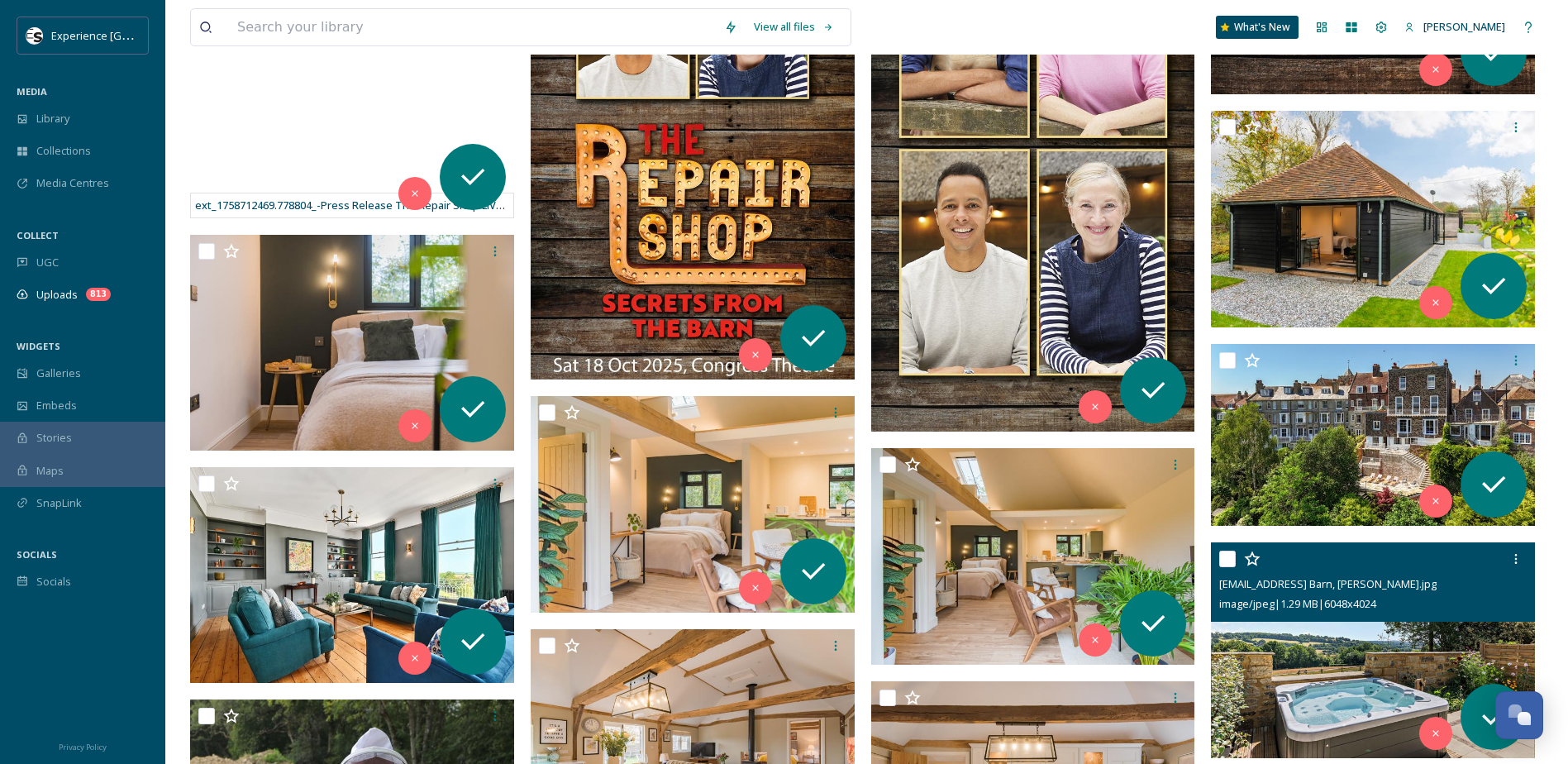
scroll to position [827, 0]
